Goal: Ask a question

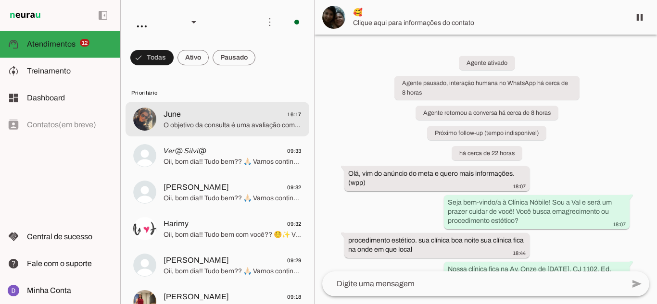
click at [213, 128] on span "O objetivo da consulta é uma avaliação completa e individualizada da sua saúde …" at bounding box center [233, 126] width 138 height 10
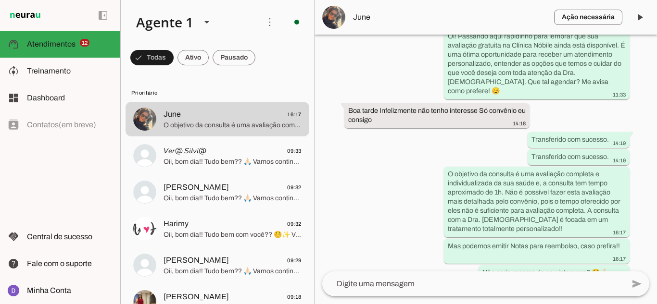
scroll to position [744, 0]
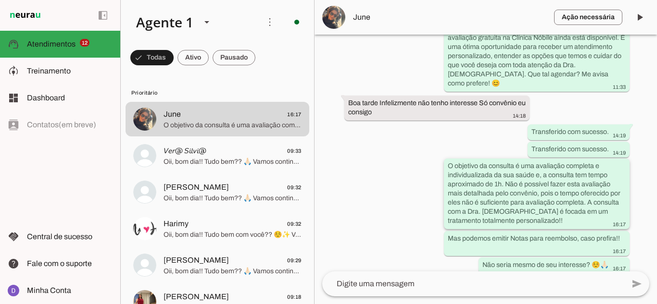
drag, startPoint x: 530, startPoint y: 189, endPoint x: 565, endPoint y: 218, distance: 45.3
click at [565, 218] on div "O objetivo da consulta é uma avaliação completa e individualizada da sua saúde …" at bounding box center [537, 195] width 178 height 67
click at [565, 220] on whatsapp-message-bubble "O objetivo da consulta é uma avaliação completa e individualizada da sua saúde …" at bounding box center [537, 194] width 186 height 71
drag, startPoint x: 483, startPoint y: 231, endPoint x: 565, endPoint y: 232, distance: 81.8
click at [0, 0] on slot "Mas podemos emitir Notas para reembolso, caso prefira!!" at bounding box center [0, 0] width 0 height 0
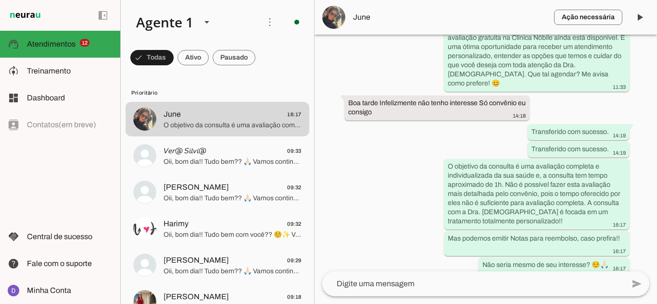
click at [354, 184] on div "Agente ativado Agente pausado, transferido para humano há cerca de 2 horas Agen…" at bounding box center [486, 153] width 342 height 237
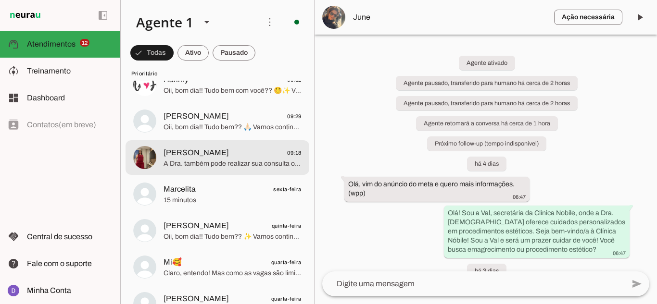
scroll to position [0, 0]
